Goal: Task Accomplishment & Management: Manage account settings

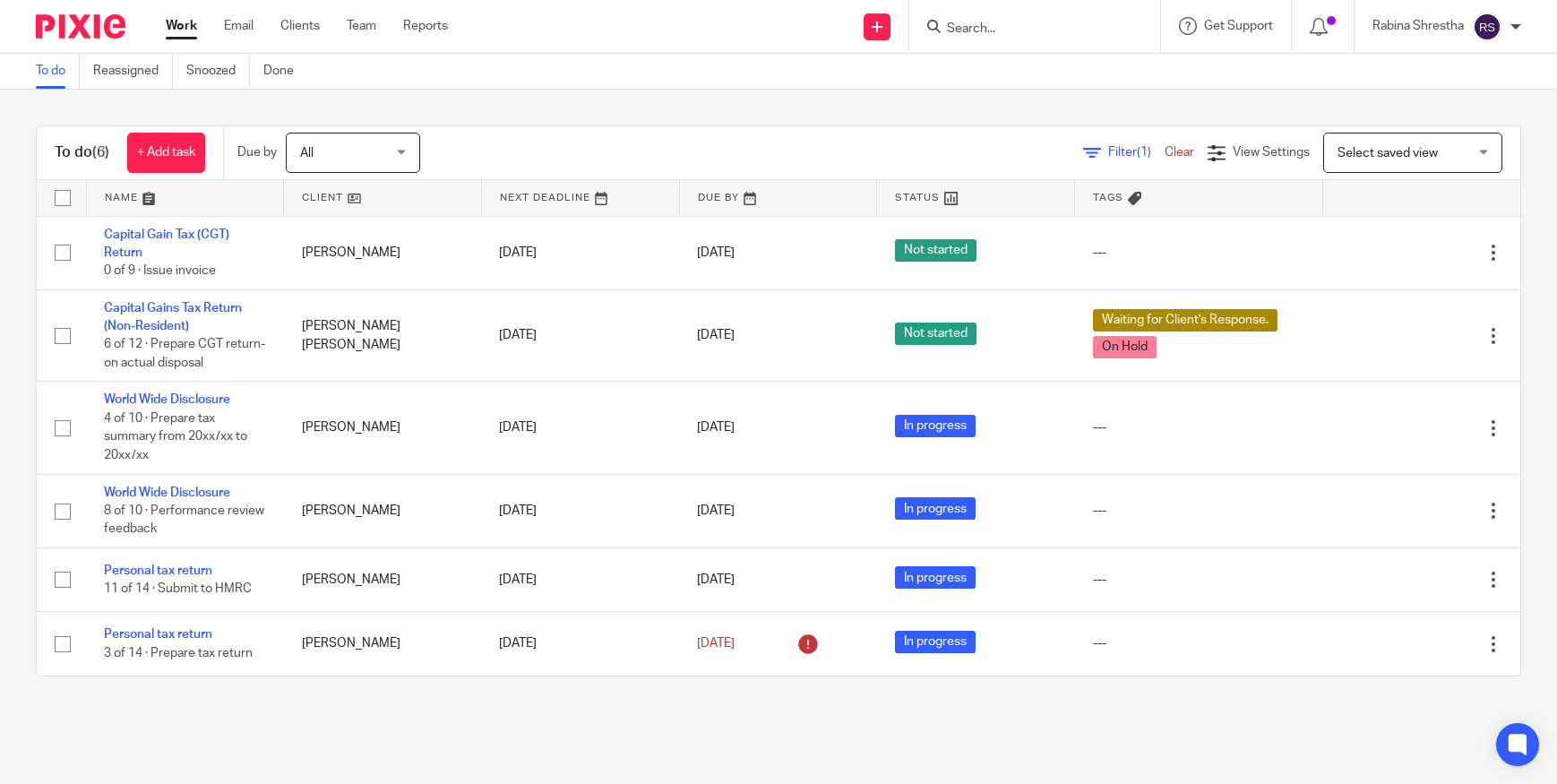
click at [701, 97] on div "To do (6) + Add task Due by All All Today Tomorrow This week Next week This mon…" at bounding box center [778, 400] width 1557 height 623
click at [179, 746] on main "To do Reassigned Snoozed Done To do (6) + Add task Due by All All Today Tomorro…" at bounding box center [778, 392] width 1557 height 784
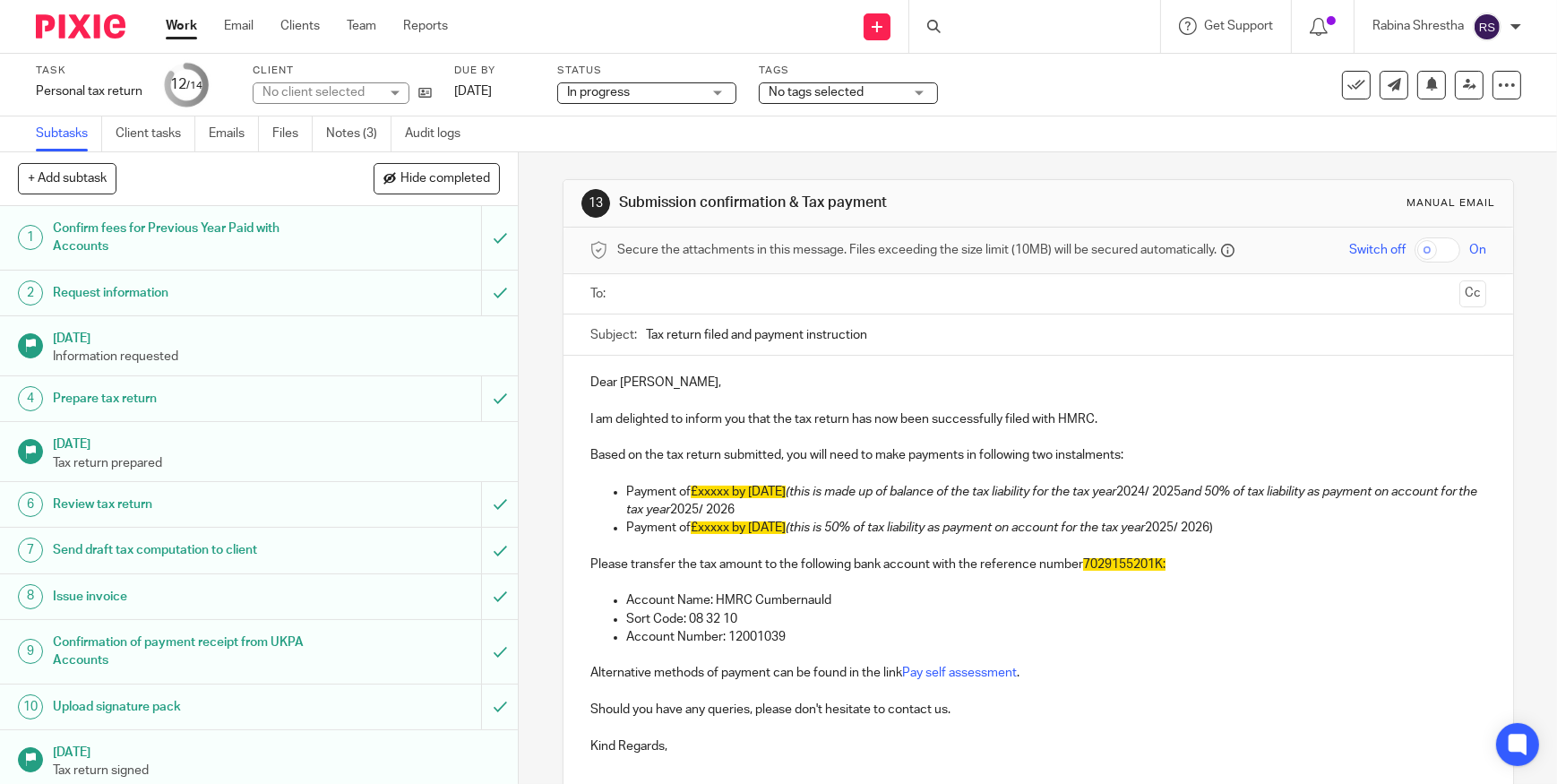
scroll to position [144, 0]
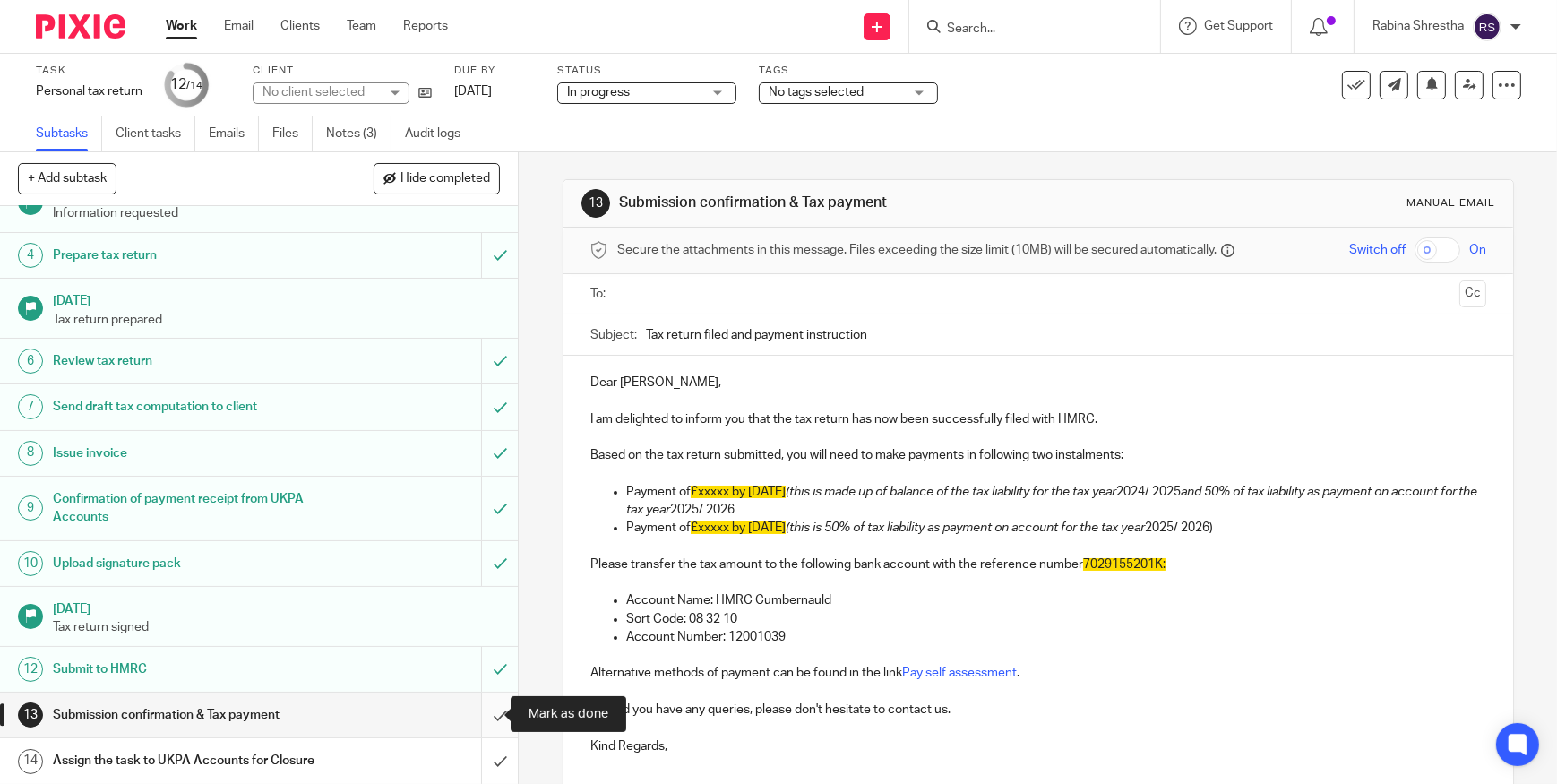
click at [489, 706] on input "submit" at bounding box center [259, 715] width 518 height 45
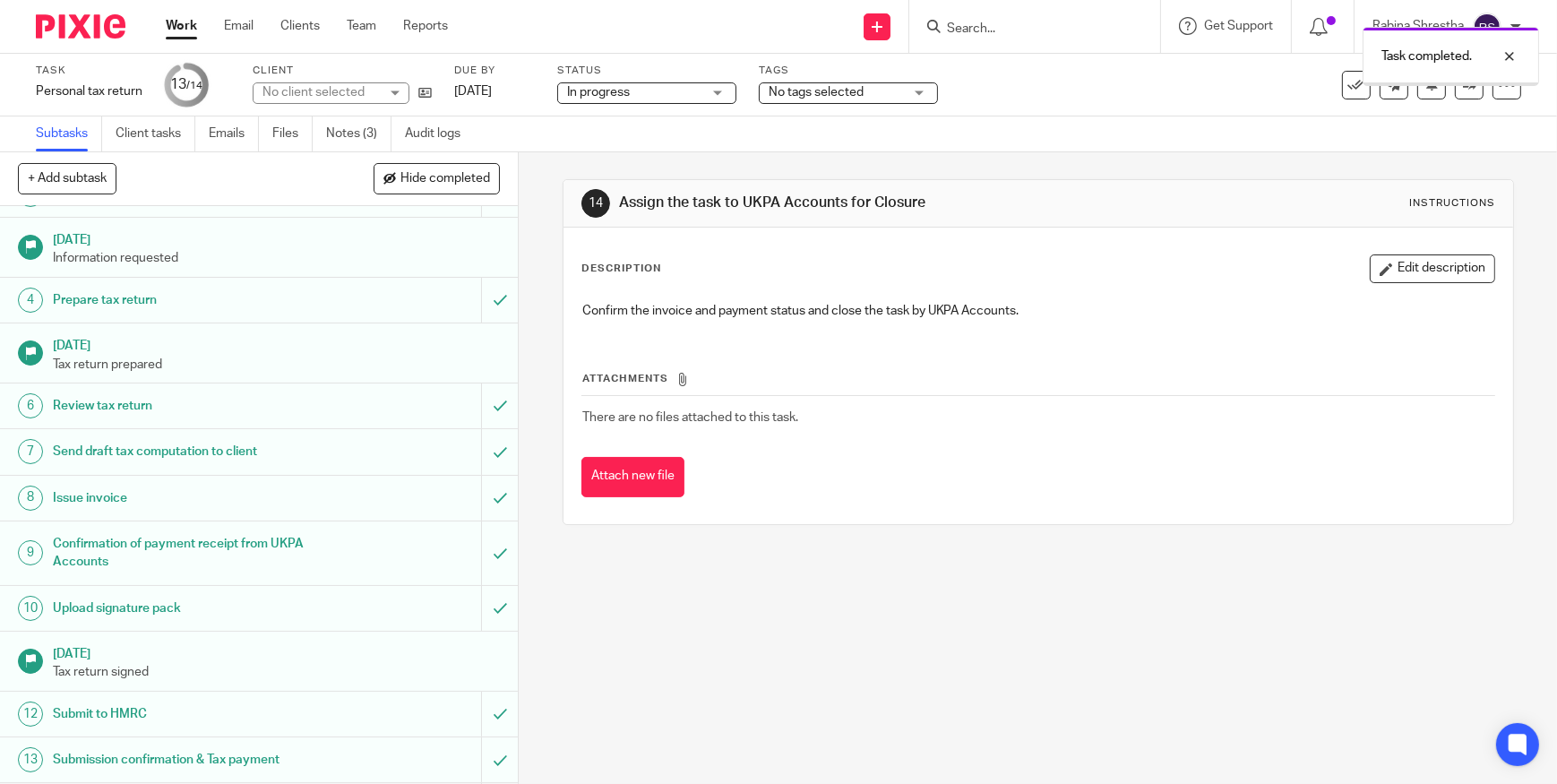
scroll to position [144, 0]
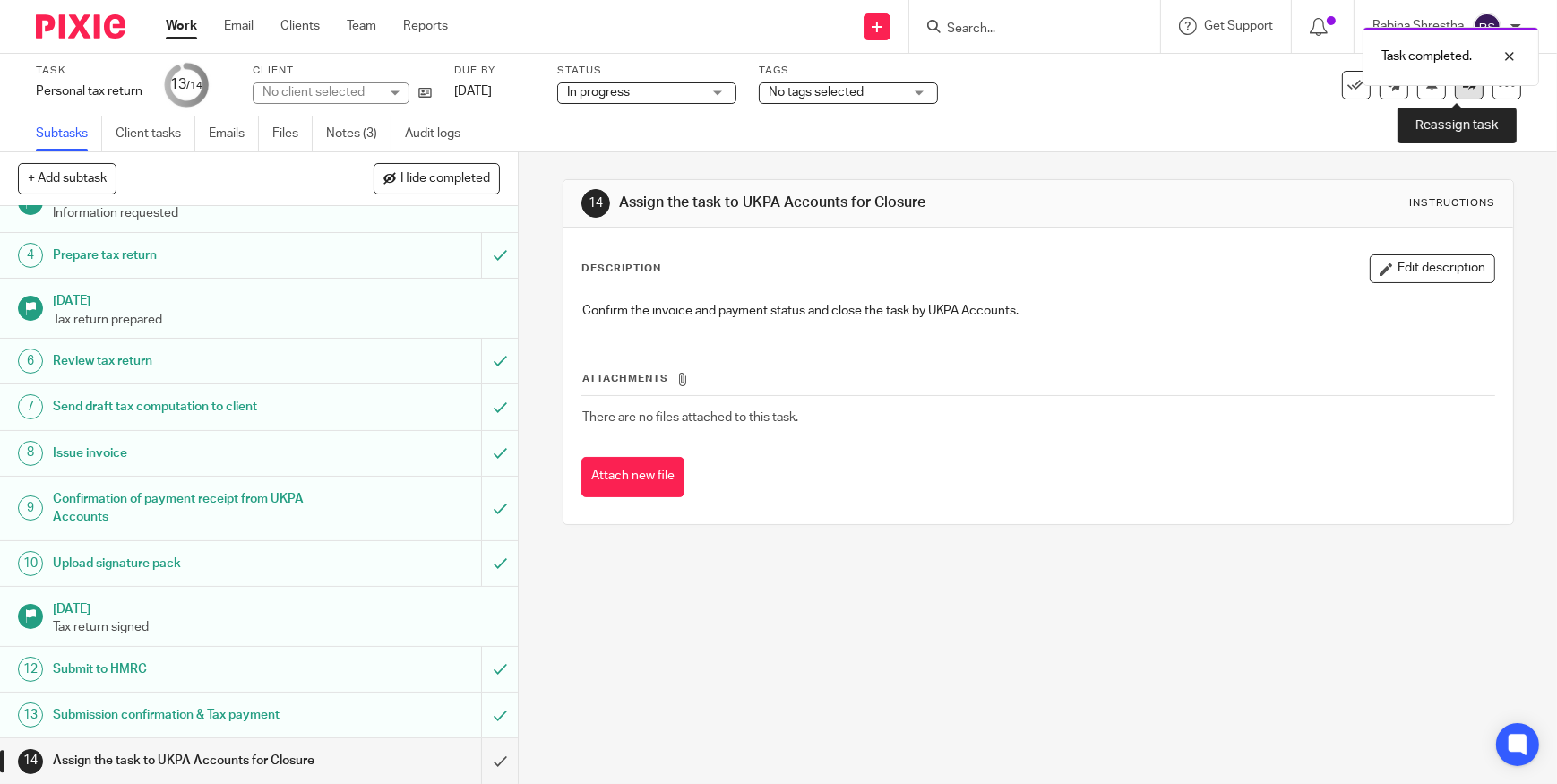
click at [1464, 90] on icon at bounding box center [1470, 85] width 14 height 14
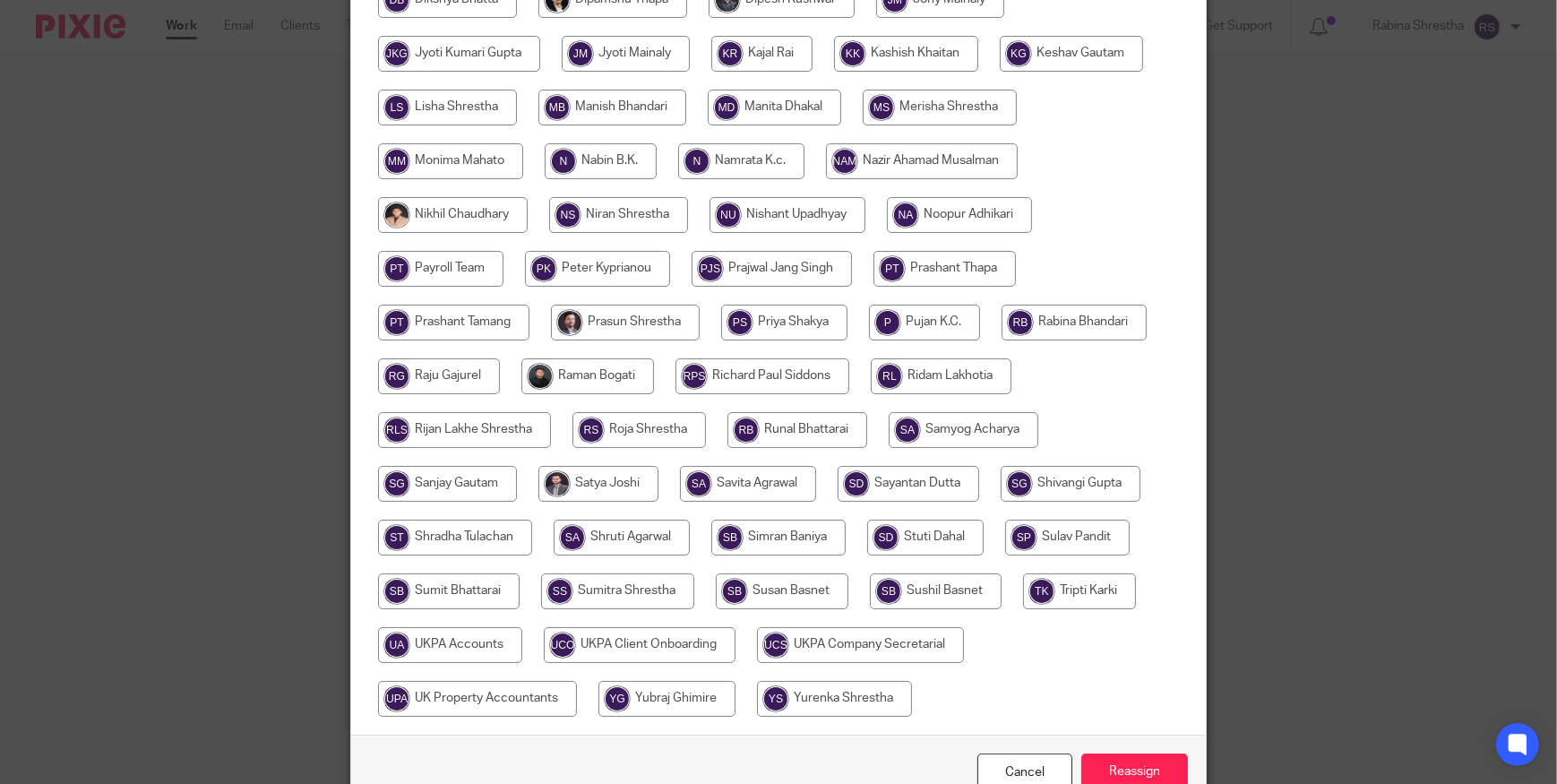
scroll to position [710, 0]
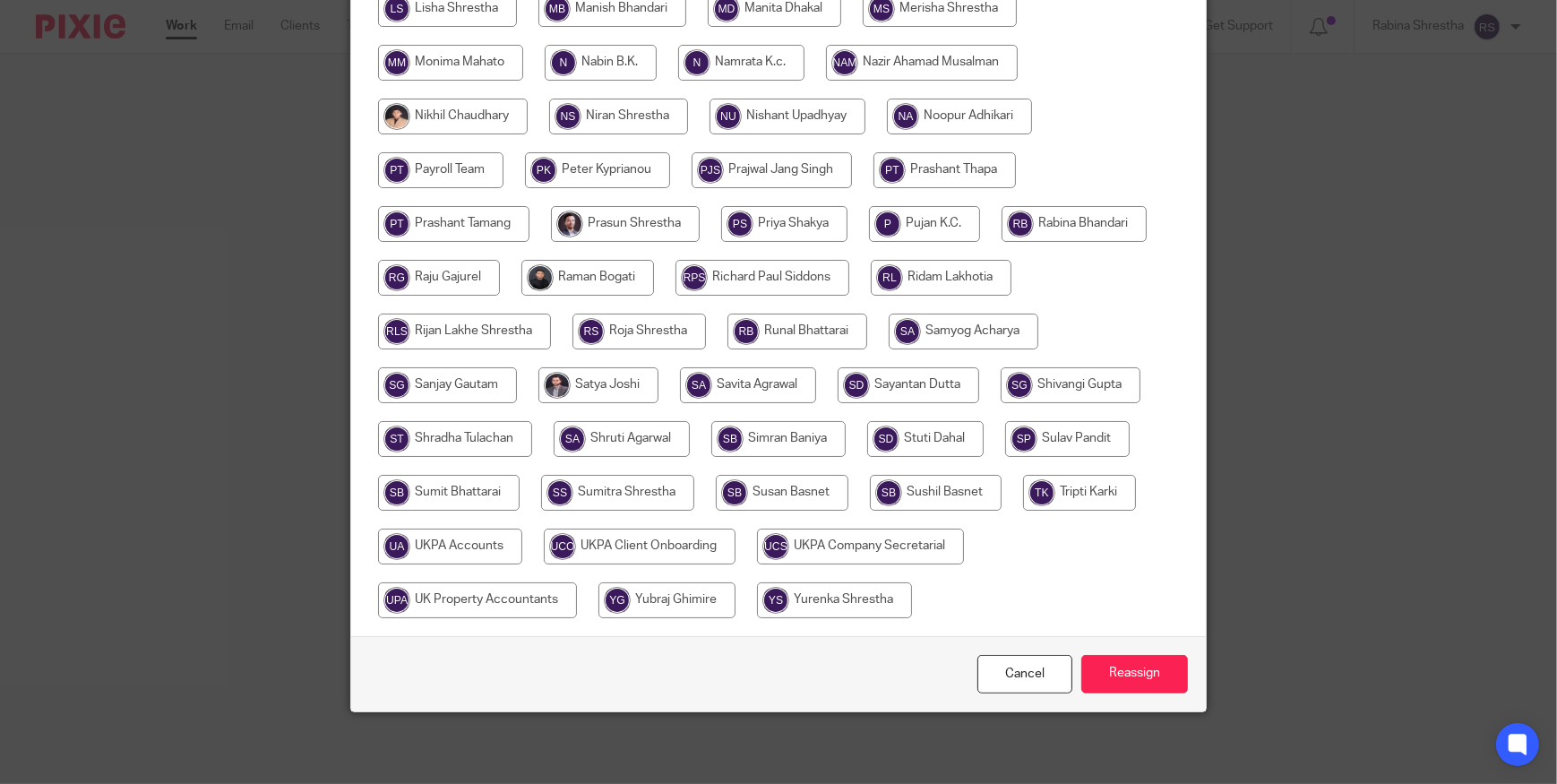
click at [453, 530] on input "radio" at bounding box center [450, 546] width 145 height 35
radio input "true"
click at [1155, 687] on input "Reassign" at bounding box center [1135, 674] width 106 height 38
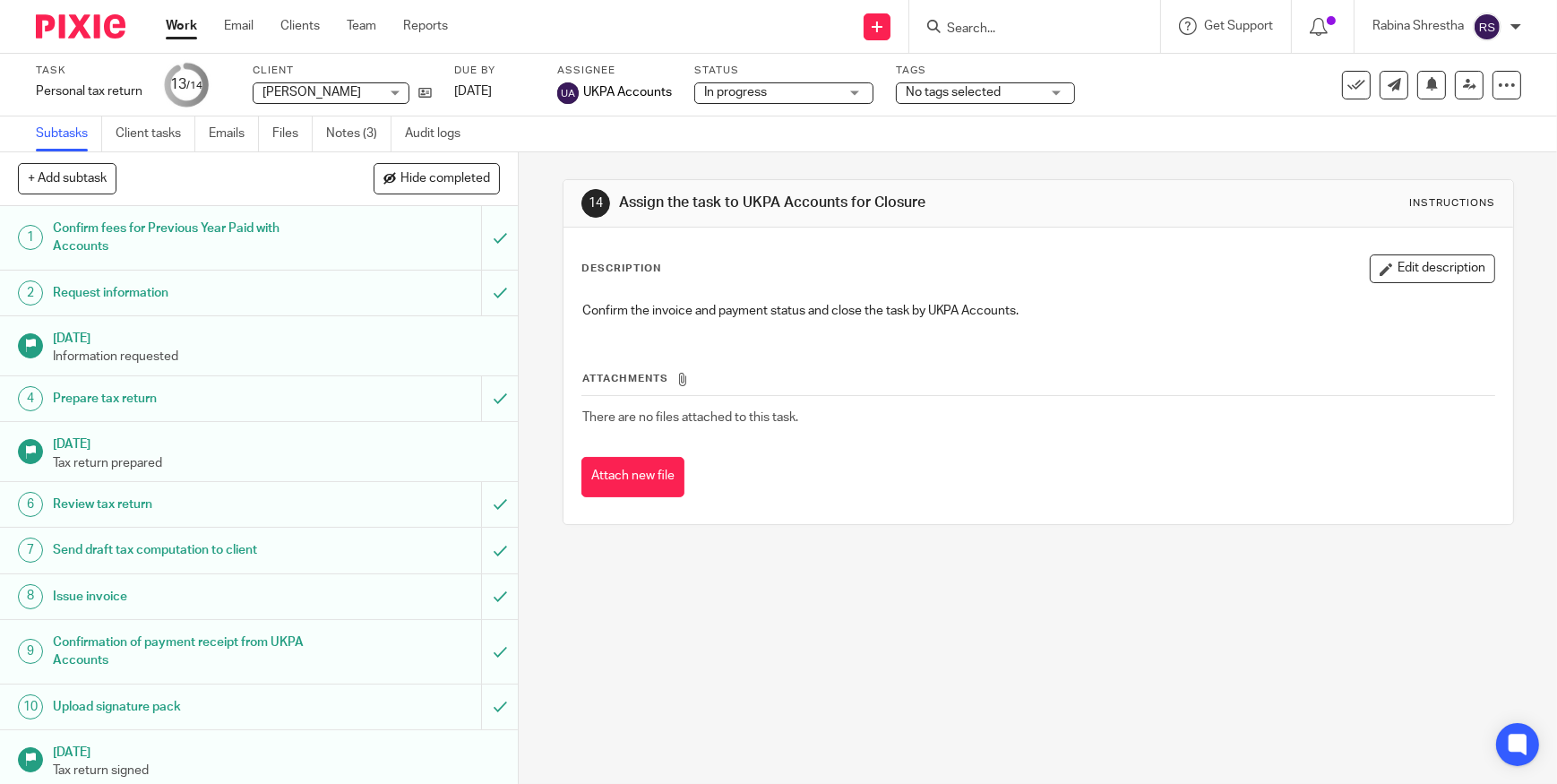
click at [189, 30] on link "Work" at bounding box center [181, 26] width 31 height 18
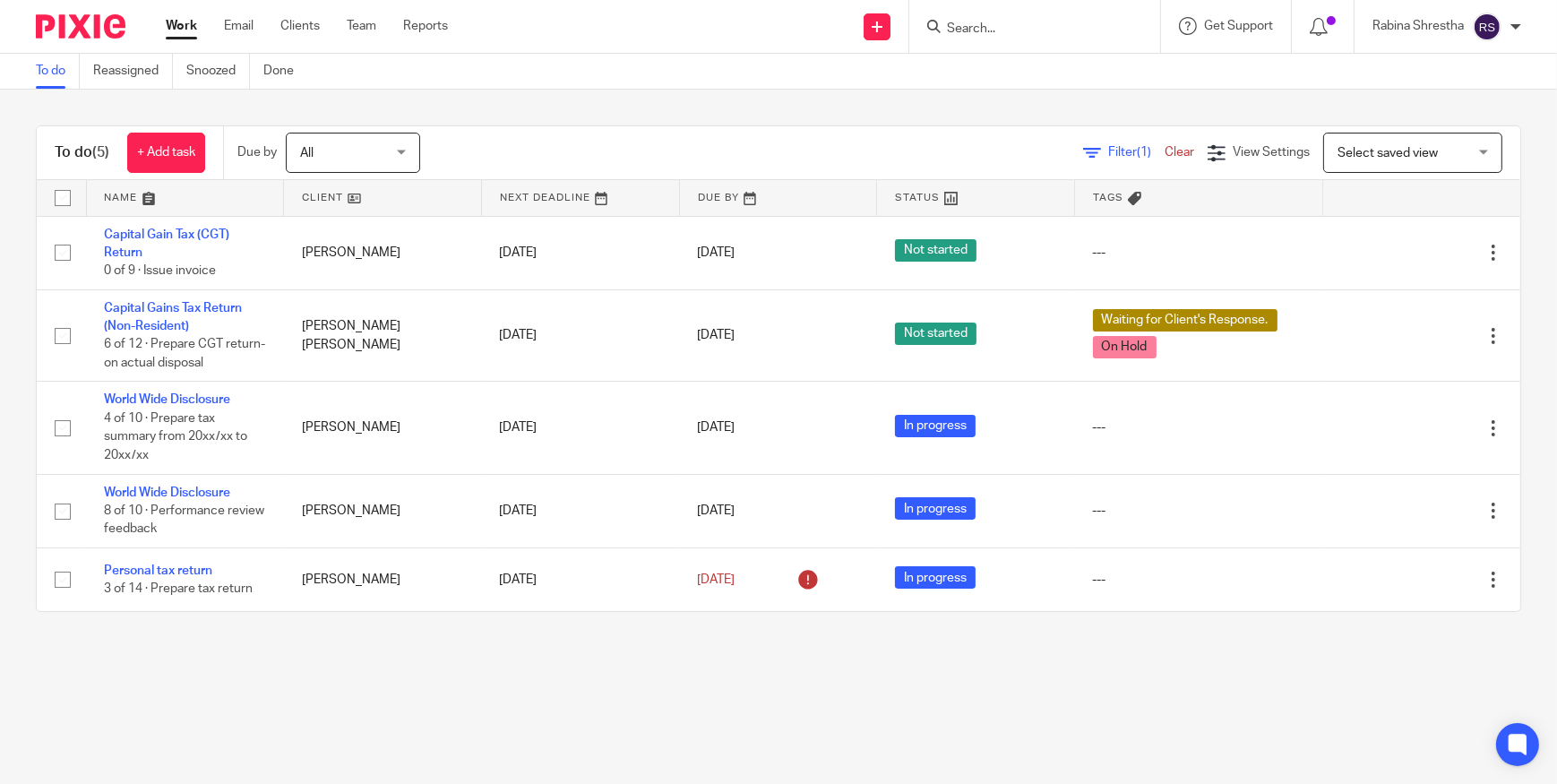
click at [415, 675] on main "To do Reassigned Snoozed Done To do (5) + Add task Due by All All Today Tomorro…" at bounding box center [778, 392] width 1557 height 784
click at [365, 621] on div "To do (5) + Add task Due by All All Today Tomorrow This week Next week This mon…" at bounding box center [778, 368] width 1557 height 558
click at [818, 693] on main "To do Reassigned Snoozed Done To do (5) + Add task Due by All All Today Tomorro…" at bounding box center [778, 392] width 1557 height 784
click at [477, 699] on main "To do Reassigned Snoozed Done To do (5) + Add task Due by All All Today Tomorro…" at bounding box center [778, 392] width 1557 height 784
drag, startPoint x: 182, startPoint y: 240, endPoint x: 506, endPoint y: 649, distance: 521.8
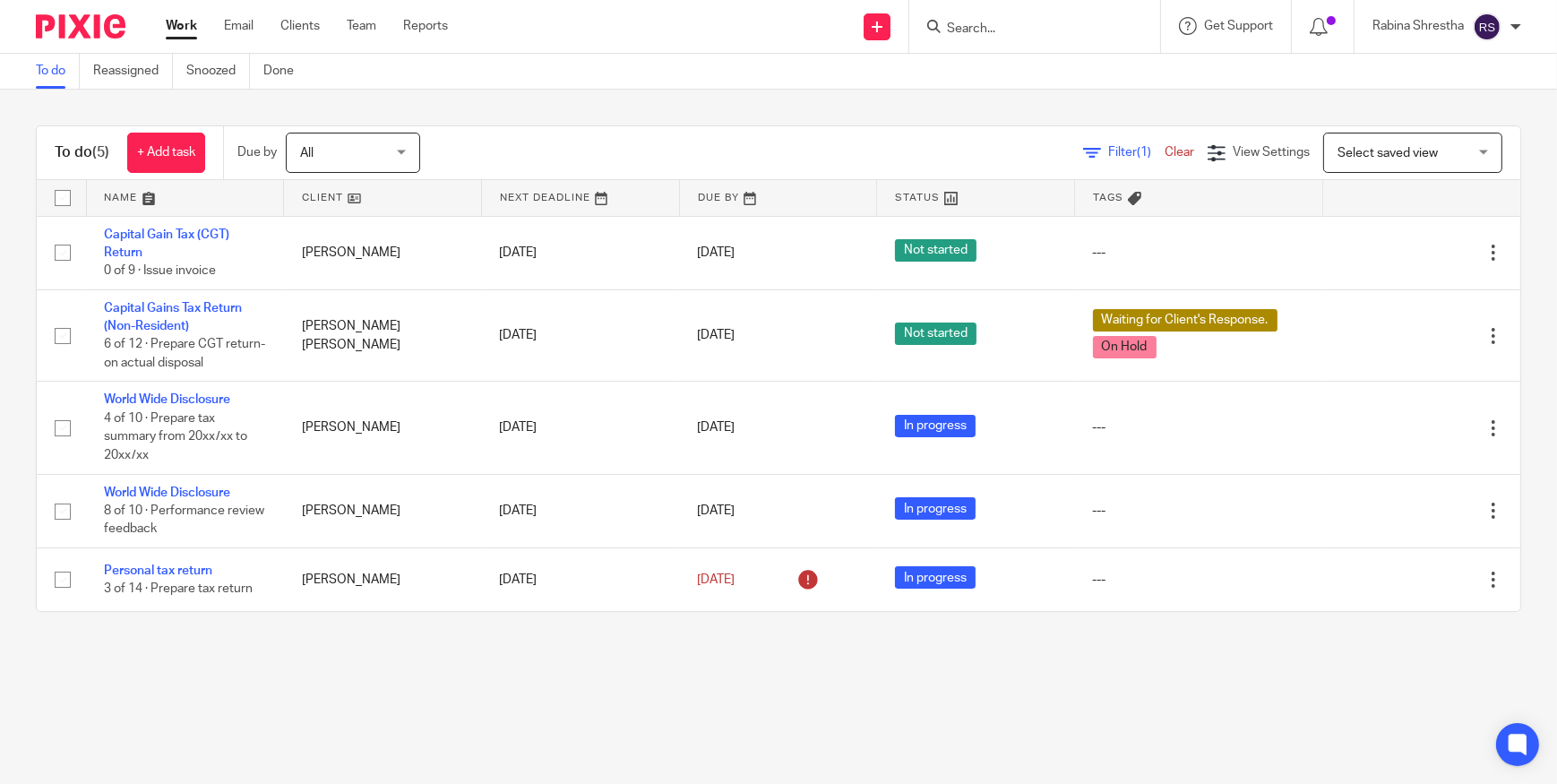
click at [508, 654] on main "To do Reassigned Snoozed Done To do (5) + Add task Due by All All Today Tomorro…" at bounding box center [778, 392] width 1557 height 784
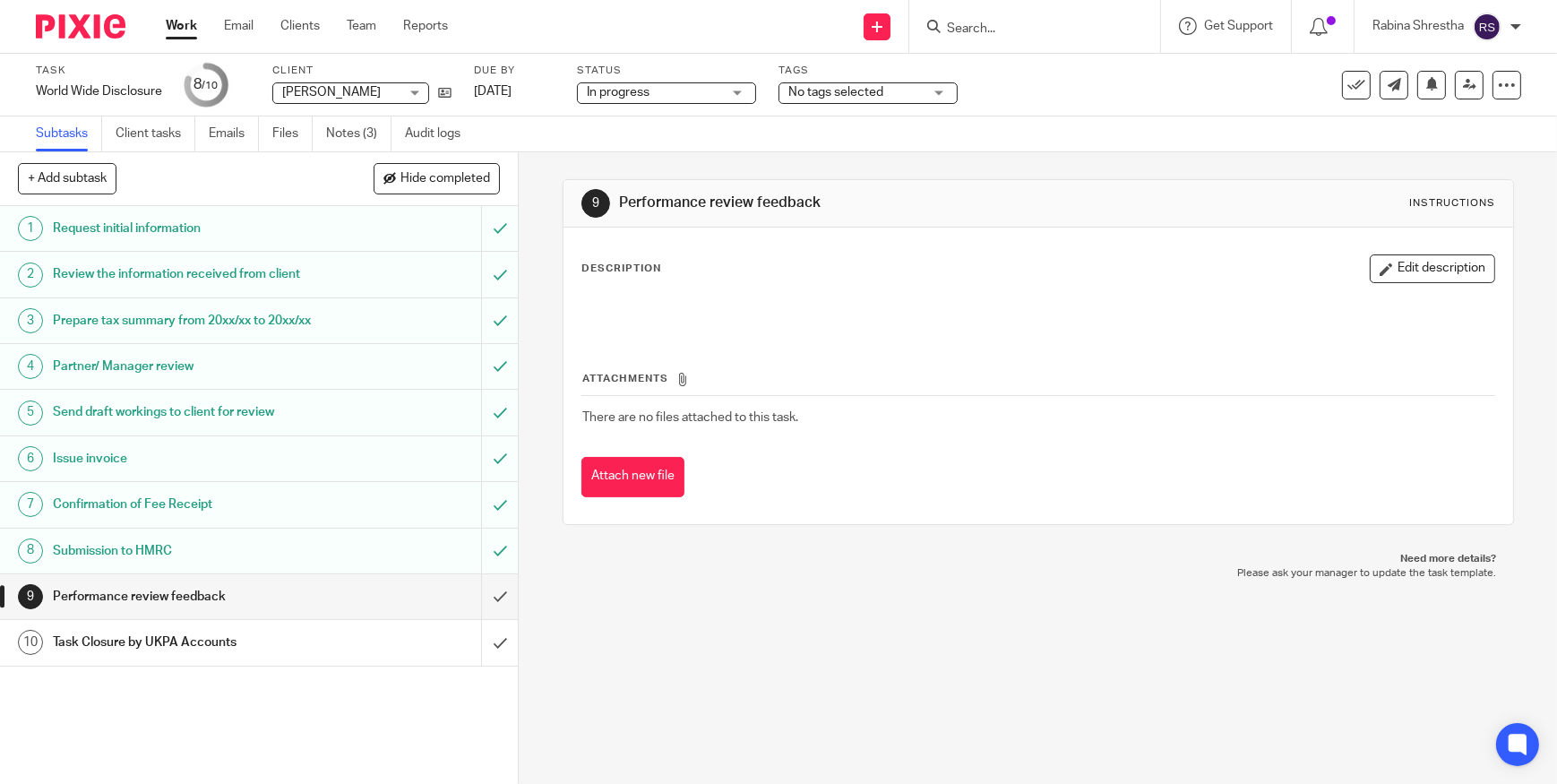
click at [497, 28] on div "Send new email Create task Add client Get Support Contact via email Check our d…" at bounding box center [1017, 27] width 1083 height 53
click at [1231, 358] on div "Attachments There are no files attached to this task. Attach new file" at bounding box center [1038, 416] width 914 height 163
click at [975, 561] on p "Need more details?" at bounding box center [1038, 559] width 915 height 15
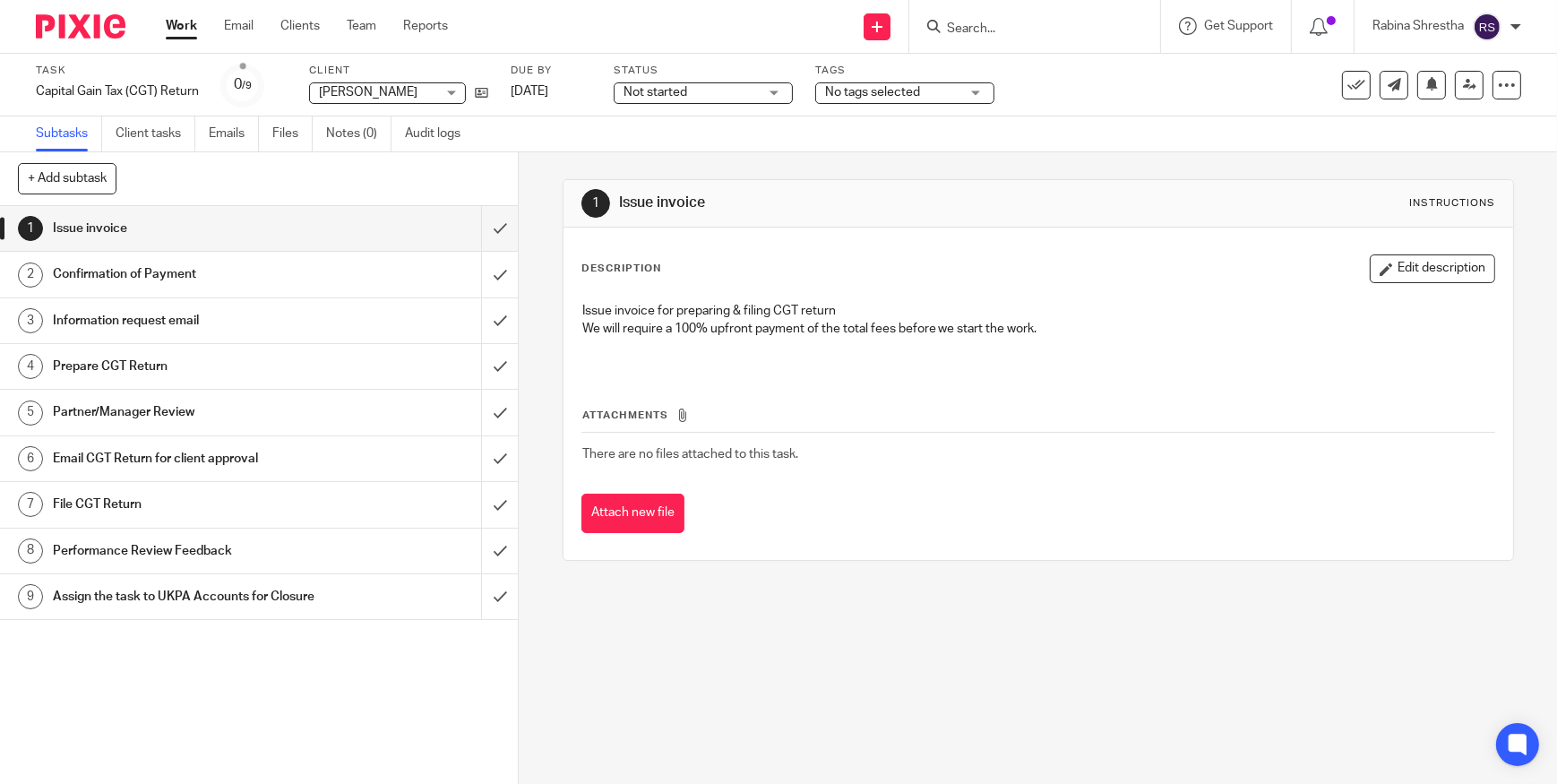
click at [1129, 599] on div "1 Issue invoice Instructions Description Edit description Issue invoice for pre…" at bounding box center [1037, 468] width 1038 height 632
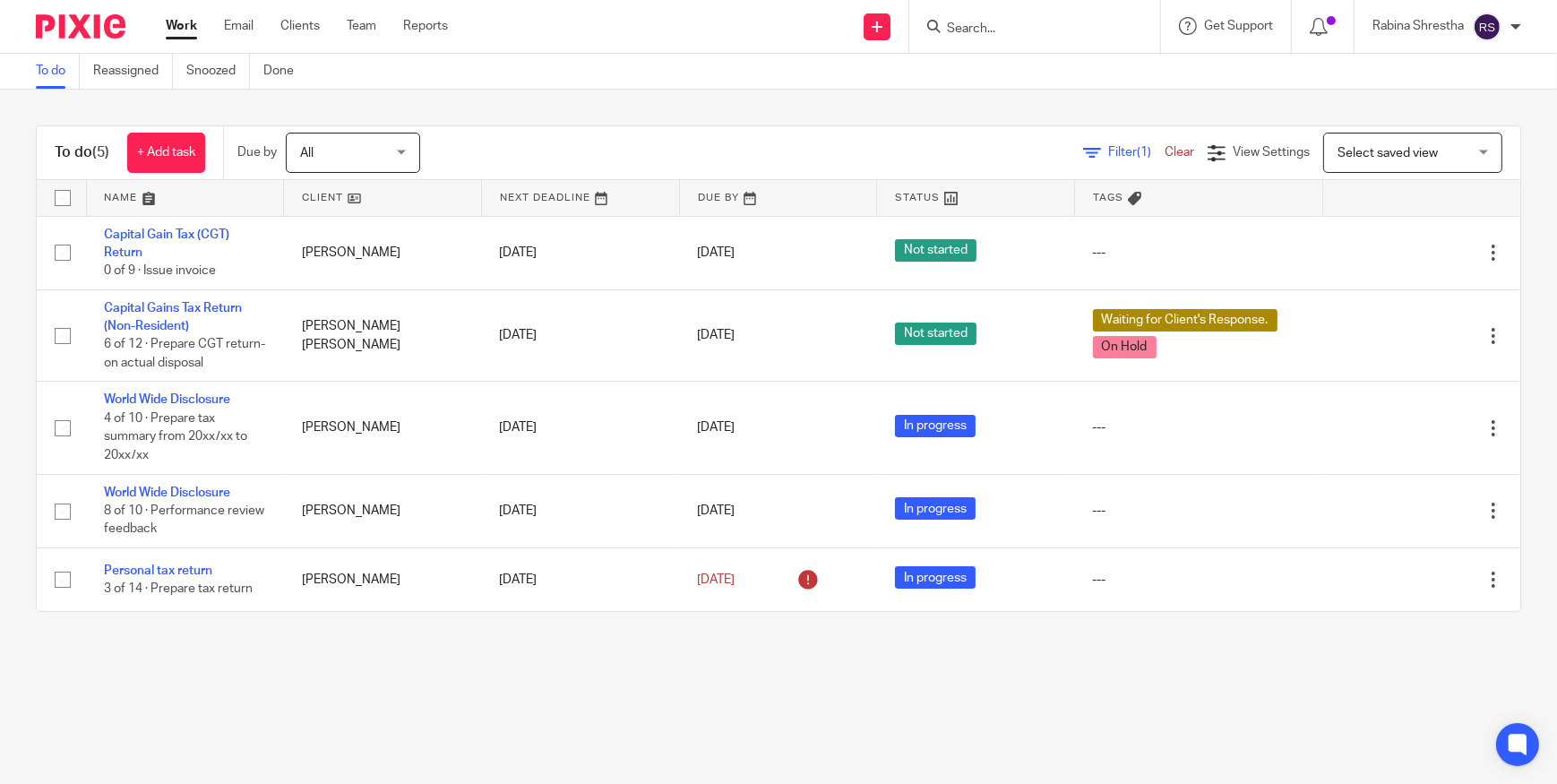
drag, startPoint x: 399, startPoint y: 604, endPoint x: 410, endPoint y: 624, distance: 22.8
